Goal: Entertainment & Leisure: Browse casually

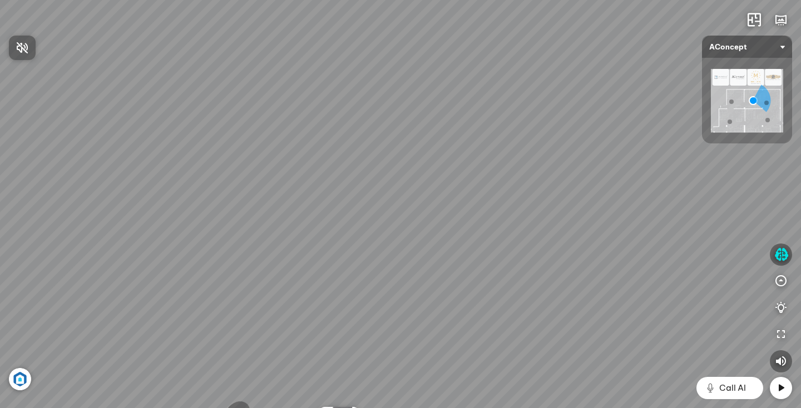
click at [780, 391] on div at bounding box center [400, 204] width 801 height 408
click at [781, 387] on icon at bounding box center [781, 388] width 13 height 13
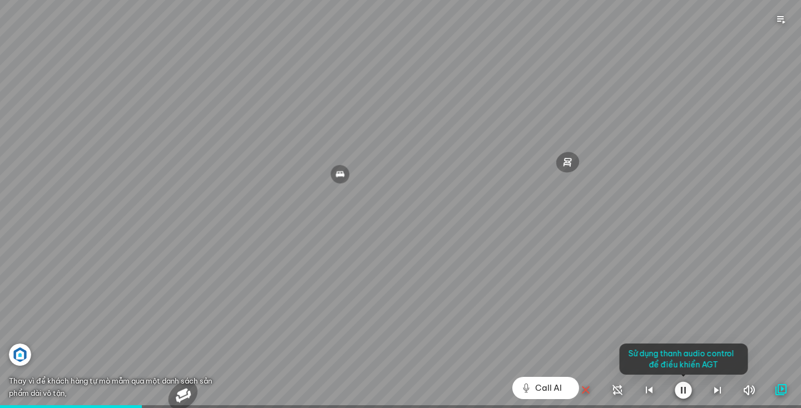
drag, startPoint x: 553, startPoint y: 387, endPoint x: 578, endPoint y: 389, distance: 24.5
click at [553, 387] on div at bounding box center [400, 204] width 801 height 408
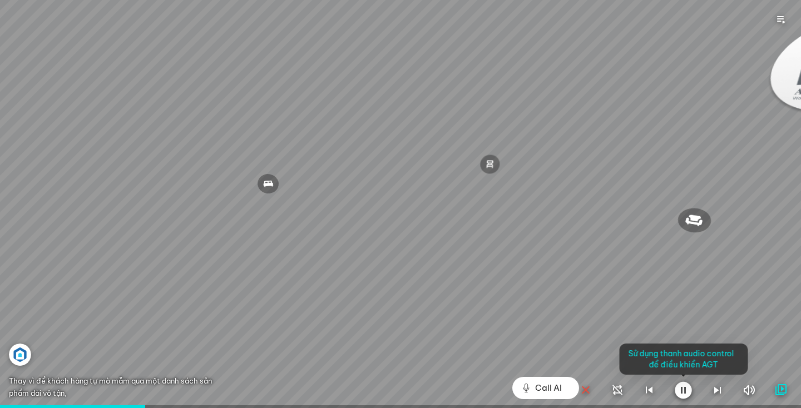
click at [585, 390] on icon "button" at bounding box center [585, 390] width 13 height 13
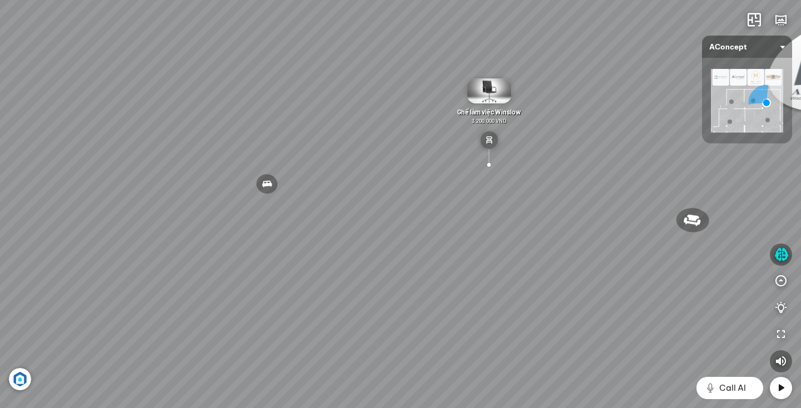
click at [781, 389] on icon at bounding box center [781, 388] width 13 height 13
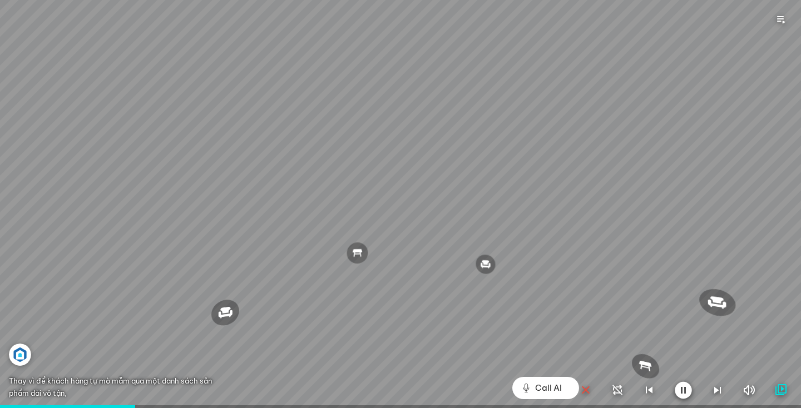
click at [715, 389] on icon "button" at bounding box center [717, 390] width 13 height 13
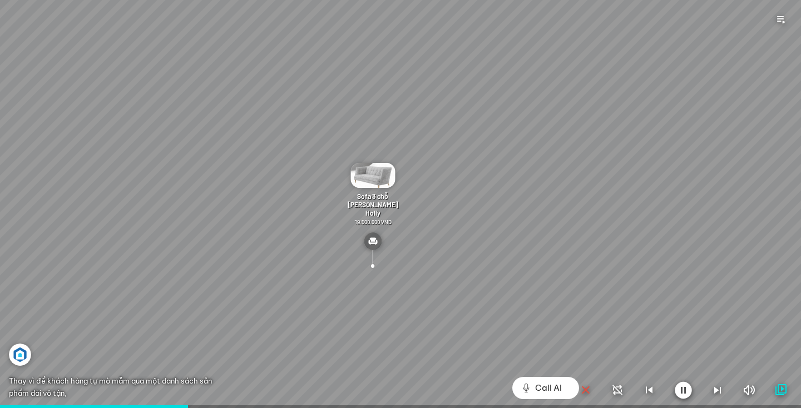
click at [547, 323] on div at bounding box center [400, 204] width 801 height 408
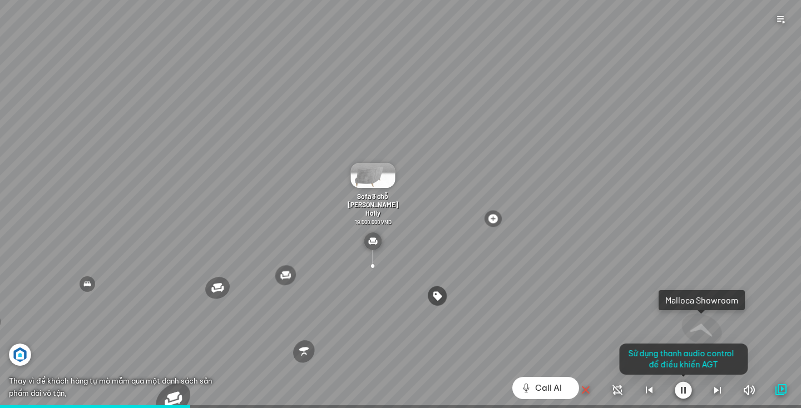
click at [586, 392] on icon "button" at bounding box center [585, 390] width 13 height 13
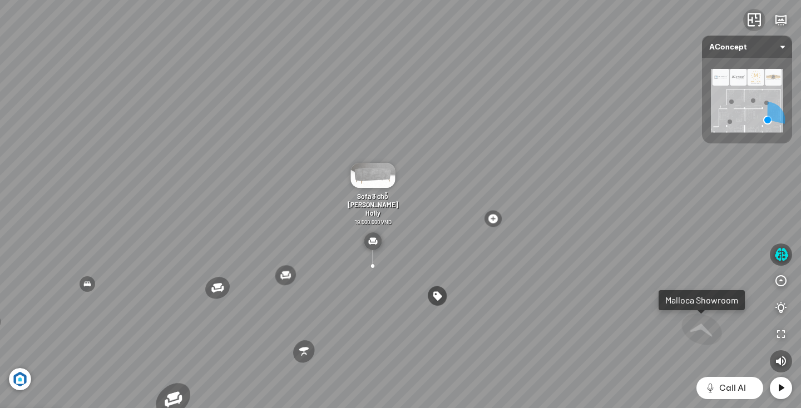
click at [751, 21] on icon "button" at bounding box center [754, 19] width 13 height 13
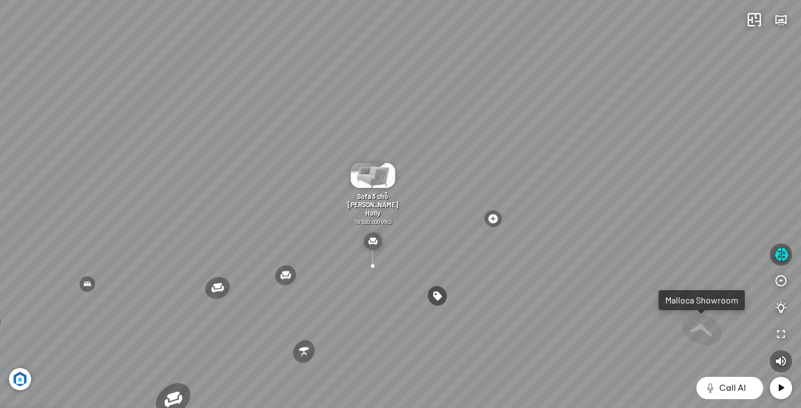
click at [371, 186] on img at bounding box center [373, 175] width 45 height 25
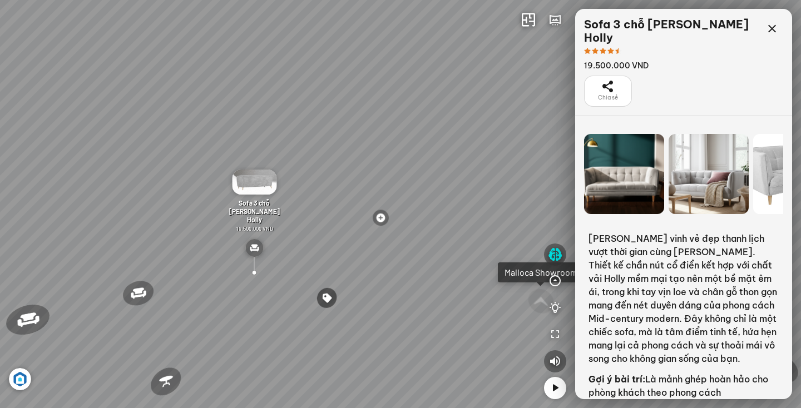
click at [475, 224] on div "Ghế ăn Andrew 3.200.000 VND Ghế ăn Wilma 1.800.000 VND Sofa 3 chỗ [PERSON_NAME]…" at bounding box center [400, 204] width 801 height 408
click at [511, 215] on div "Ghế ăn Andrew 3.200.000 VND Ghế ăn Wilma 1.800.000 VND Sofa 3 chỗ [PERSON_NAME]…" at bounding box center [400, 204] width 801 height 408
click at [510, 215] on div "Ghế ăn Andrew 3.200.000 VND Ghế ăn Wilma 1.800.000 VND Sofa 3 chỗ [PERSON_NAME]…" at bounding box center [400, 204] width 801 height 408
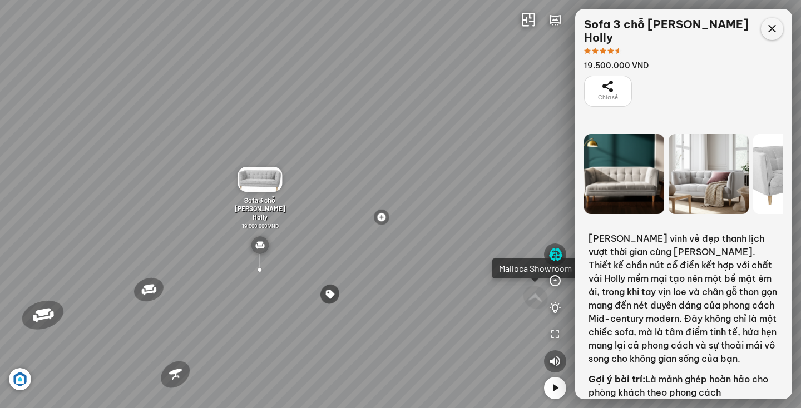
click at [773, 27] on icon at bounding box center [772, 28] width 13 height 13
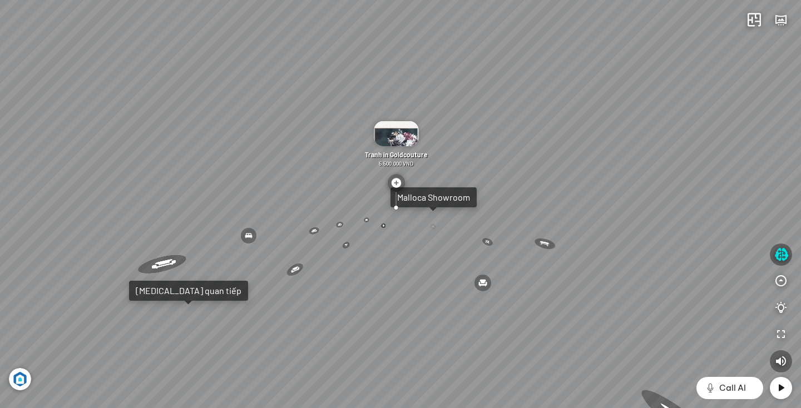
click at [395, 183] on img at bounding box center [396, 183] width 18 height 18
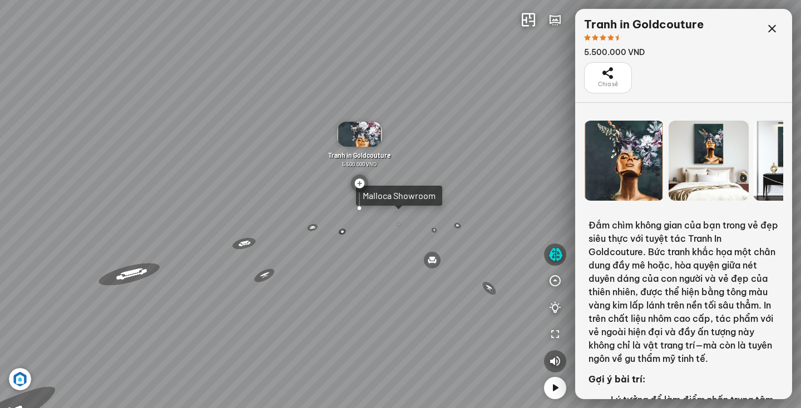
click at [411, 198] on div "Ghế ăn Andrew 3.200.000 VND Ghế ăn Wilma 1.800.000 VND Sofa 3 chỗ [PERSON_NAME]…" at bounding box center [400, 204] width 801 height 408
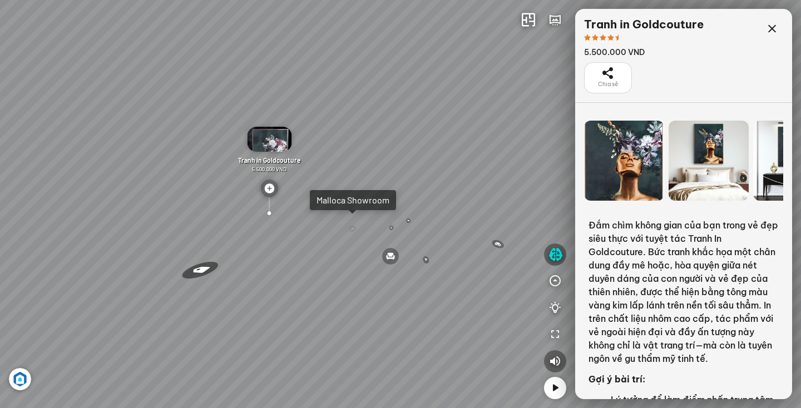
click at [361, 201] on div "Malloca Showroom" at bounding box center [353, 200] width 73 height 11
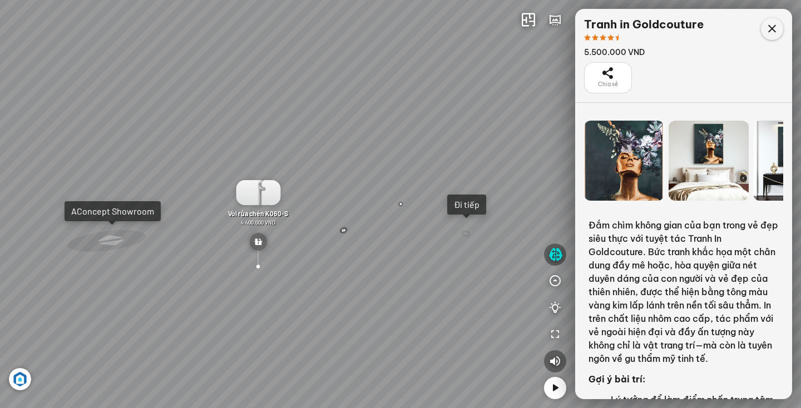
click at [773, 31] on icon at bounding box center [772, 28] width 13 height 13
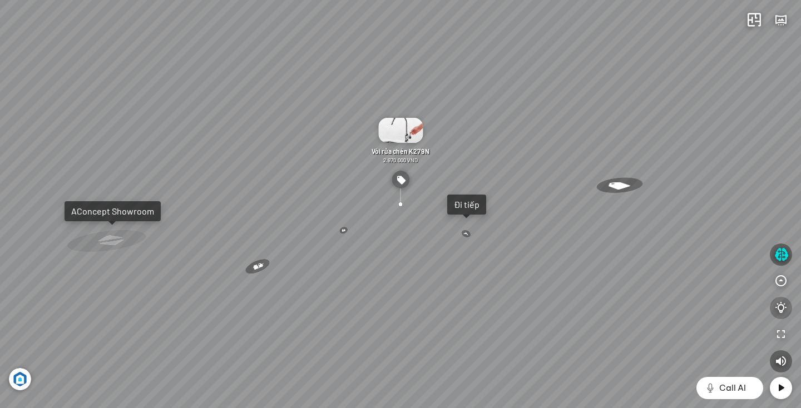
click at [781, 308] on icon "button" at bounding box center [781, 308] width 13 height 13
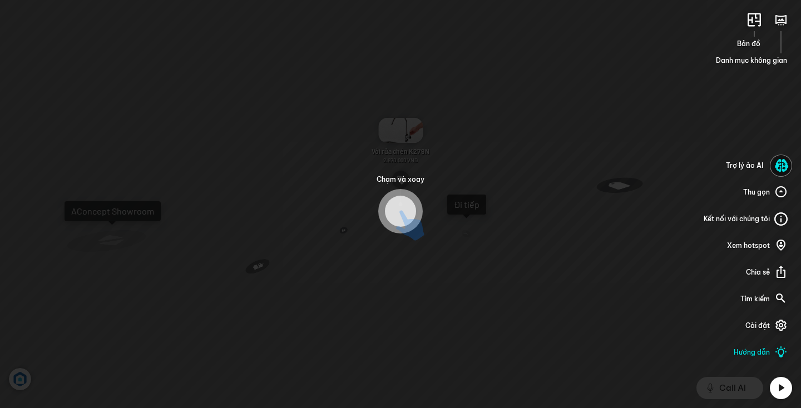
click at [405, 207] on div at bounding box center [400, 211] width 31 height 31
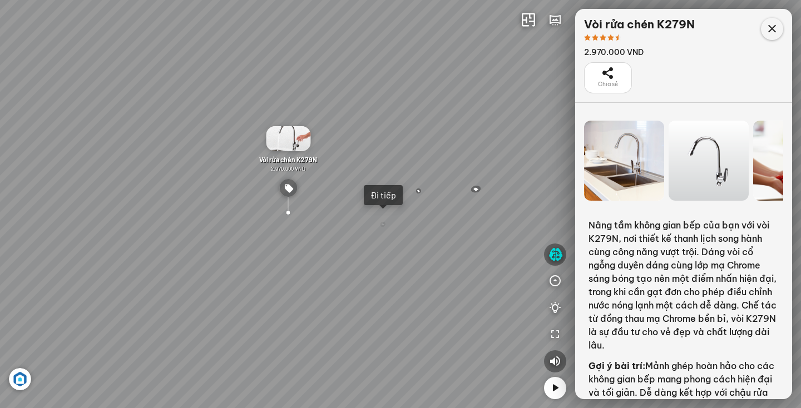
click at [773, 29] on icon at bounding box center [772, 28] width 13 height 13
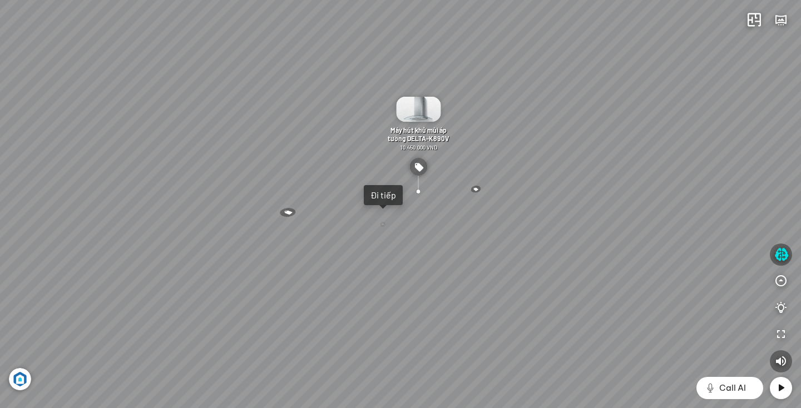
click at [782, 388] on icon at bounding box center [781, 388] width 13 height 13
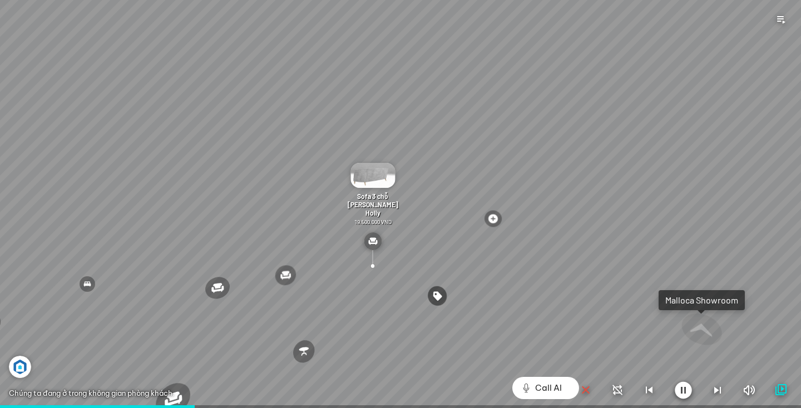
drag, startPoint x: 526, startPoint y: 389, endPoint x: 555, endPoint y: 388, distance: 28.9
click at [526, 389] on div at bounding box center [400, 204] width 801 height 408
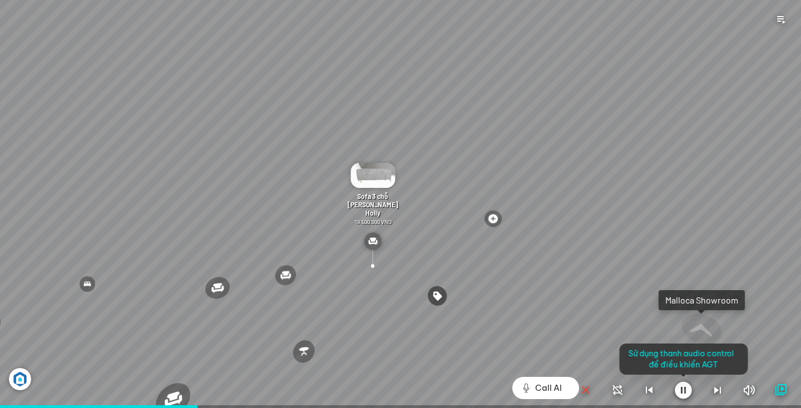
click at [587, 389] on icon "button" at bounding box center [585, 390] width 13 height 13
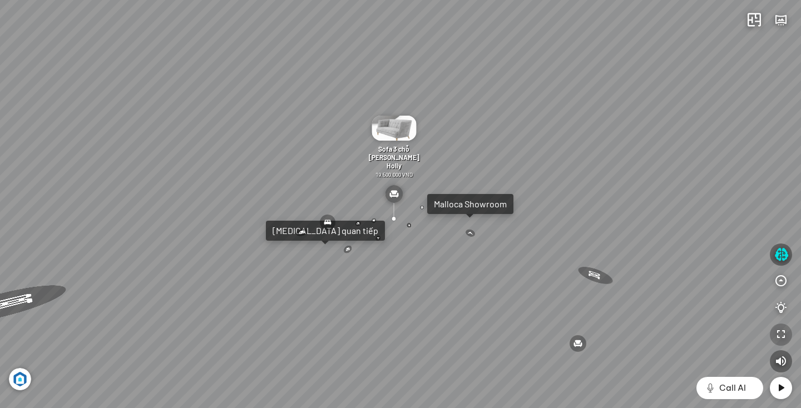
click at [780, 335] on icon "button" at bounding box center [781, 334] width 13 height 13
